Goal: Task Accomplishment & Management: Complete application form

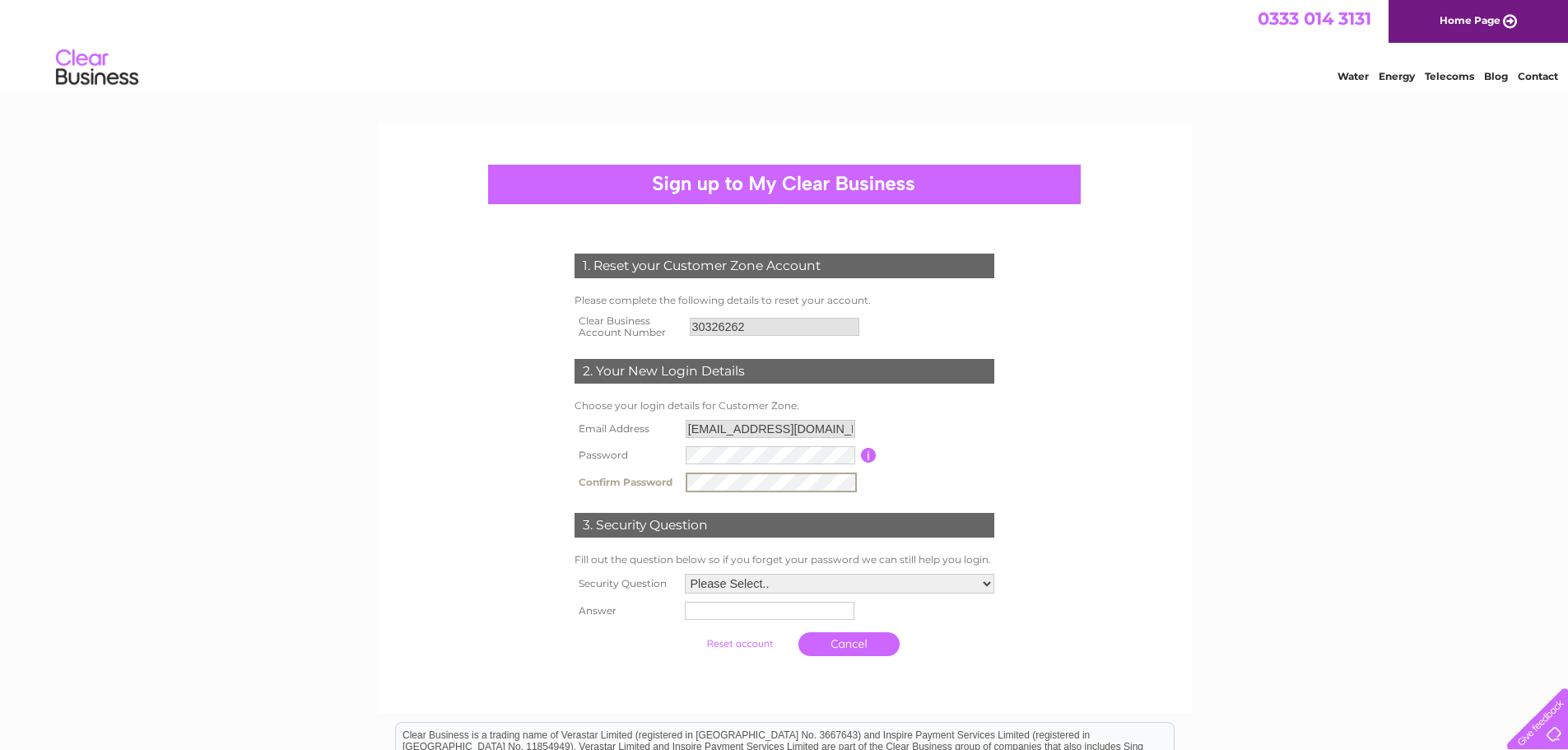
click at [959, 462] on td "Password must be at least 6 characters long" at bounding box center [938, 456] width 122 height 27
click at [990, 580] on select "Please Select.. In what town or city was your first job? In what town or city d…" at bounding box center [839, 582] width 309 height 20
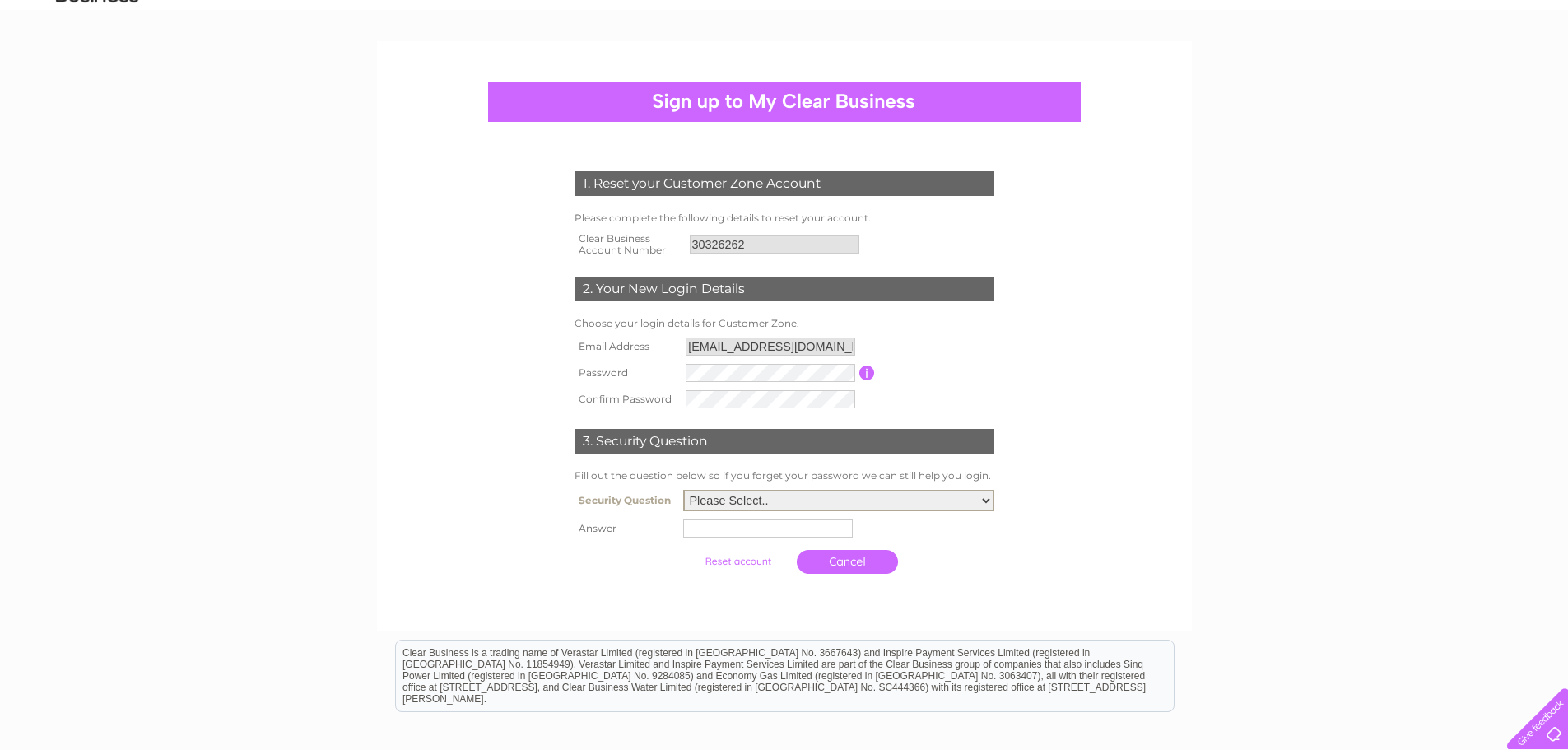
scroll to position [55, 0]
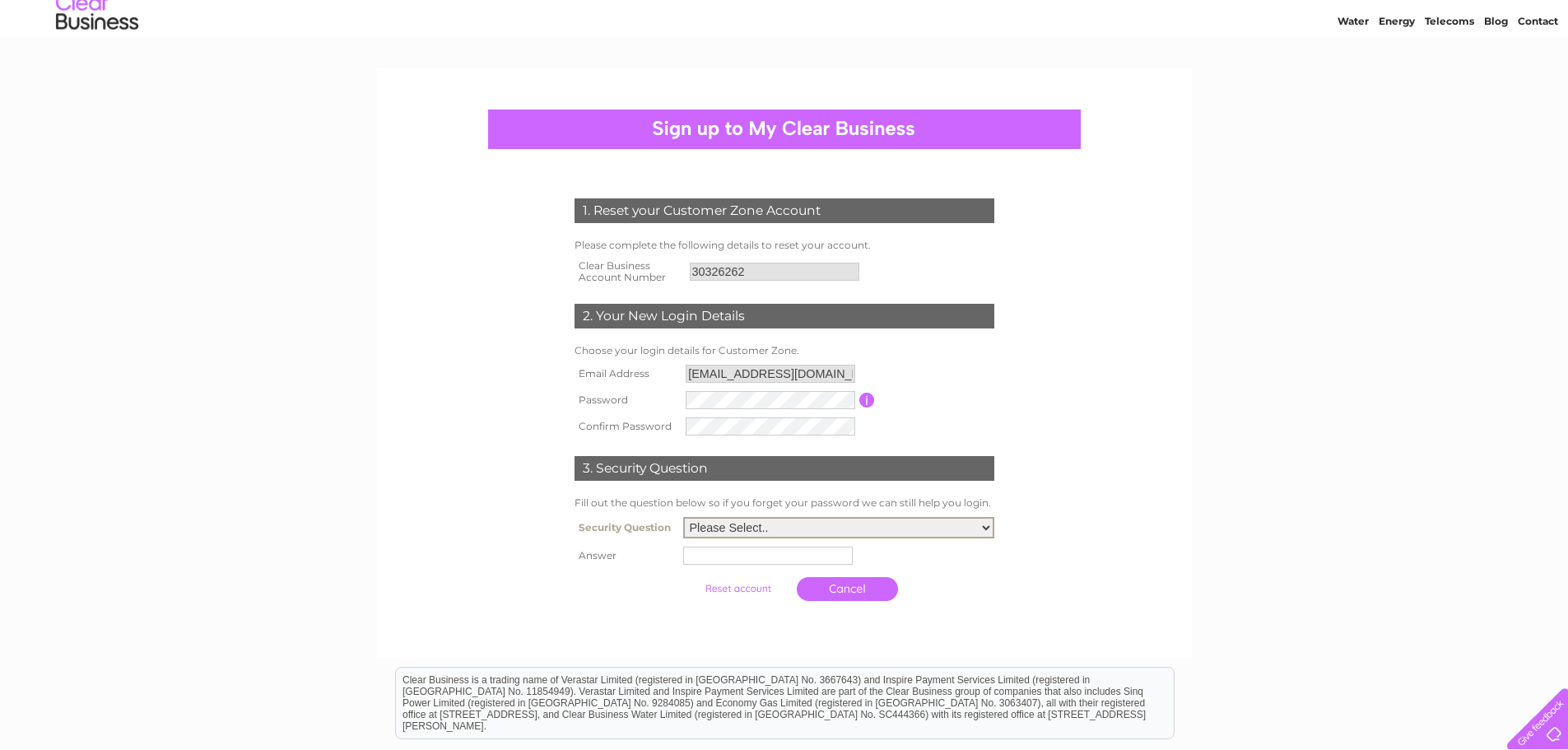
click at [990, 527] on select "Please Select.. In what town or city was your first job? In what town or city d…" at bounding box center [838, 528] width 311 height 22
select select "1"
click at [683, 518] on select "Please Select.. In what town or city was your first job? In what town or city d…" at bounding box center [838, 528] width 311 height 22
click at [740, 563] on input "text" at bounding box center [770, 555] width 171 height 20
type input "[GEOGRAPHIC_DATA]"
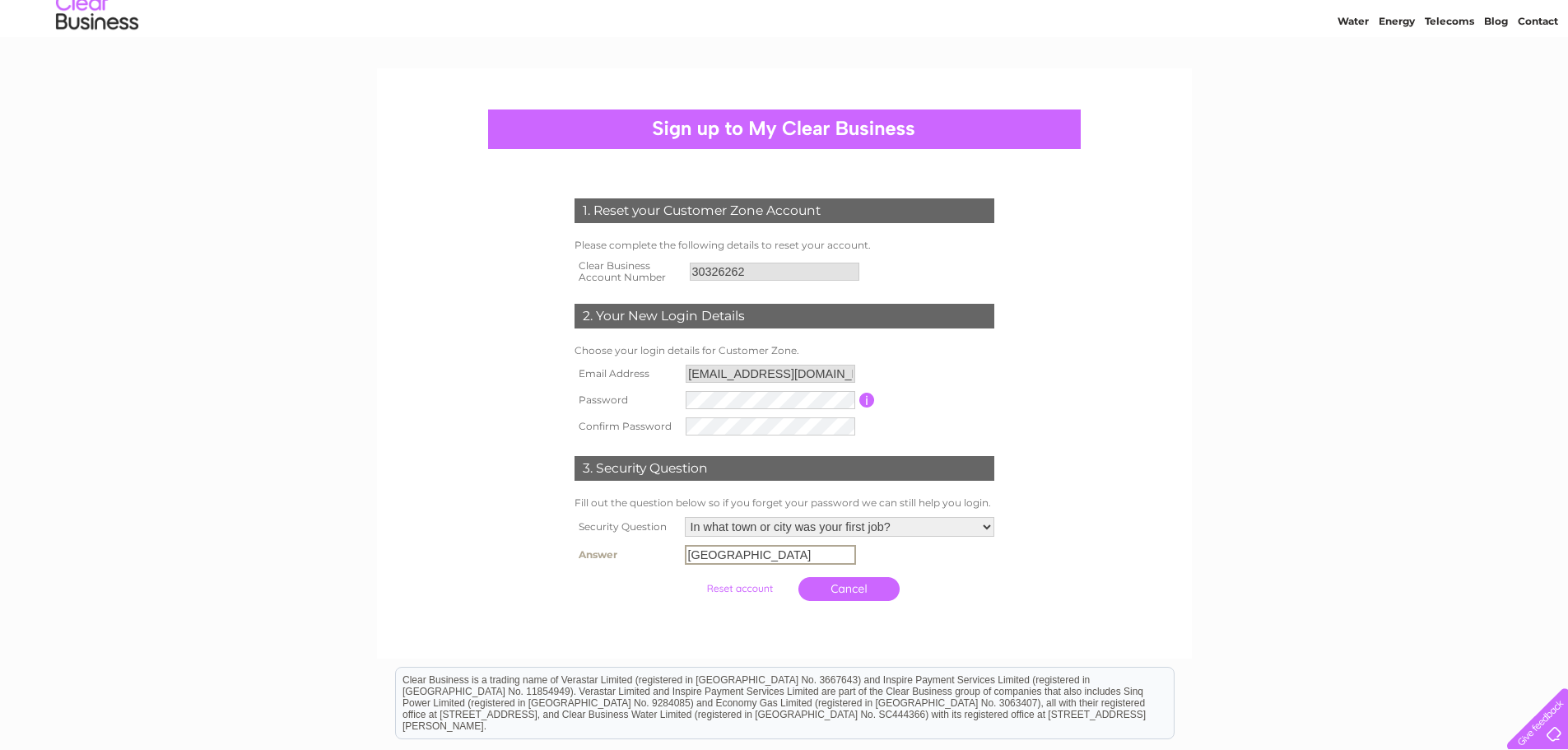
click at [1148, 432] on form "1. Reset your Customer Zone Account Please complete the following details to re…" at bounding box center [785, 404] width 784 height 477
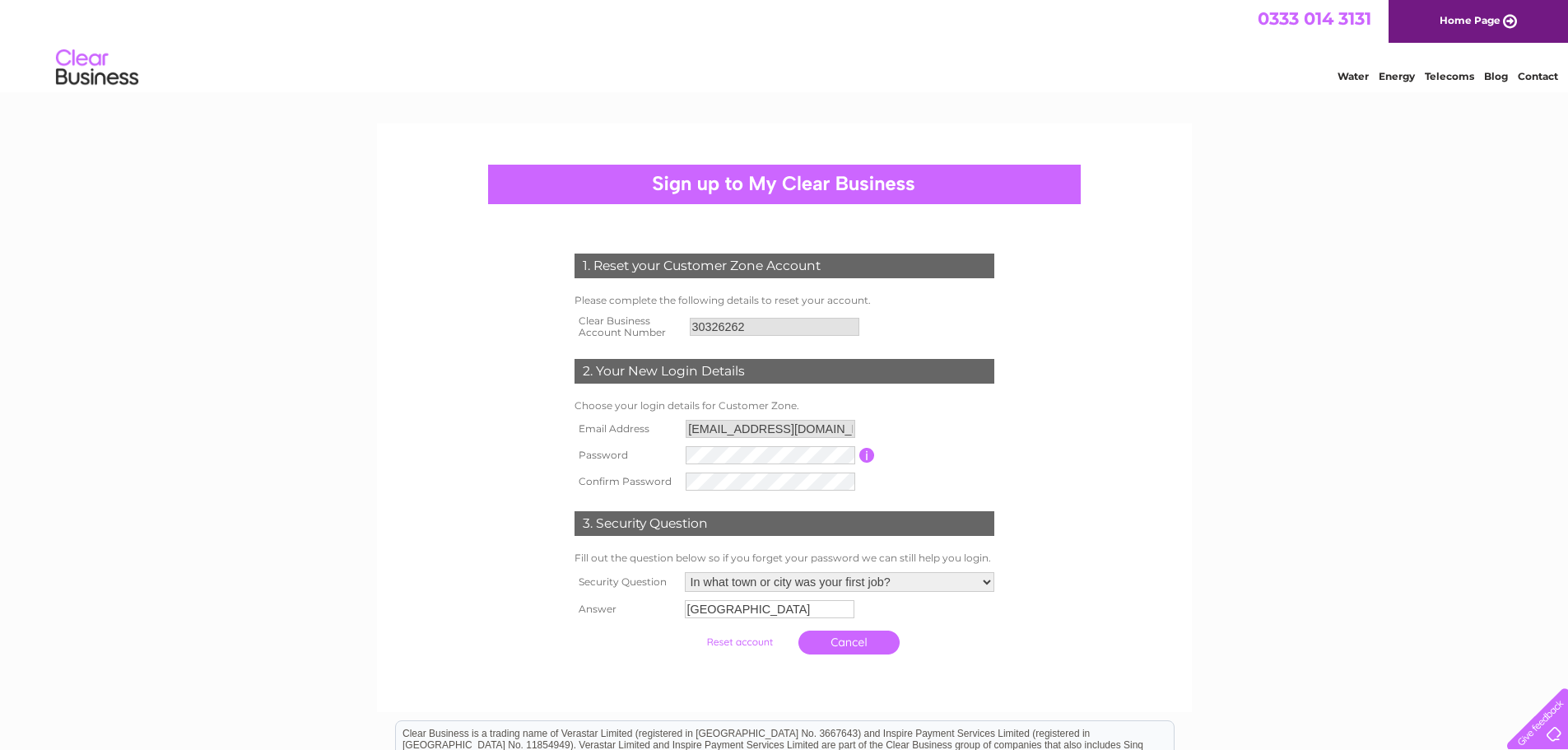
click at [1448, 24] on link "Home Page" at bounding box center [1478, 21] width 180 height 43
